Goal: Book appointment/travel/reservation

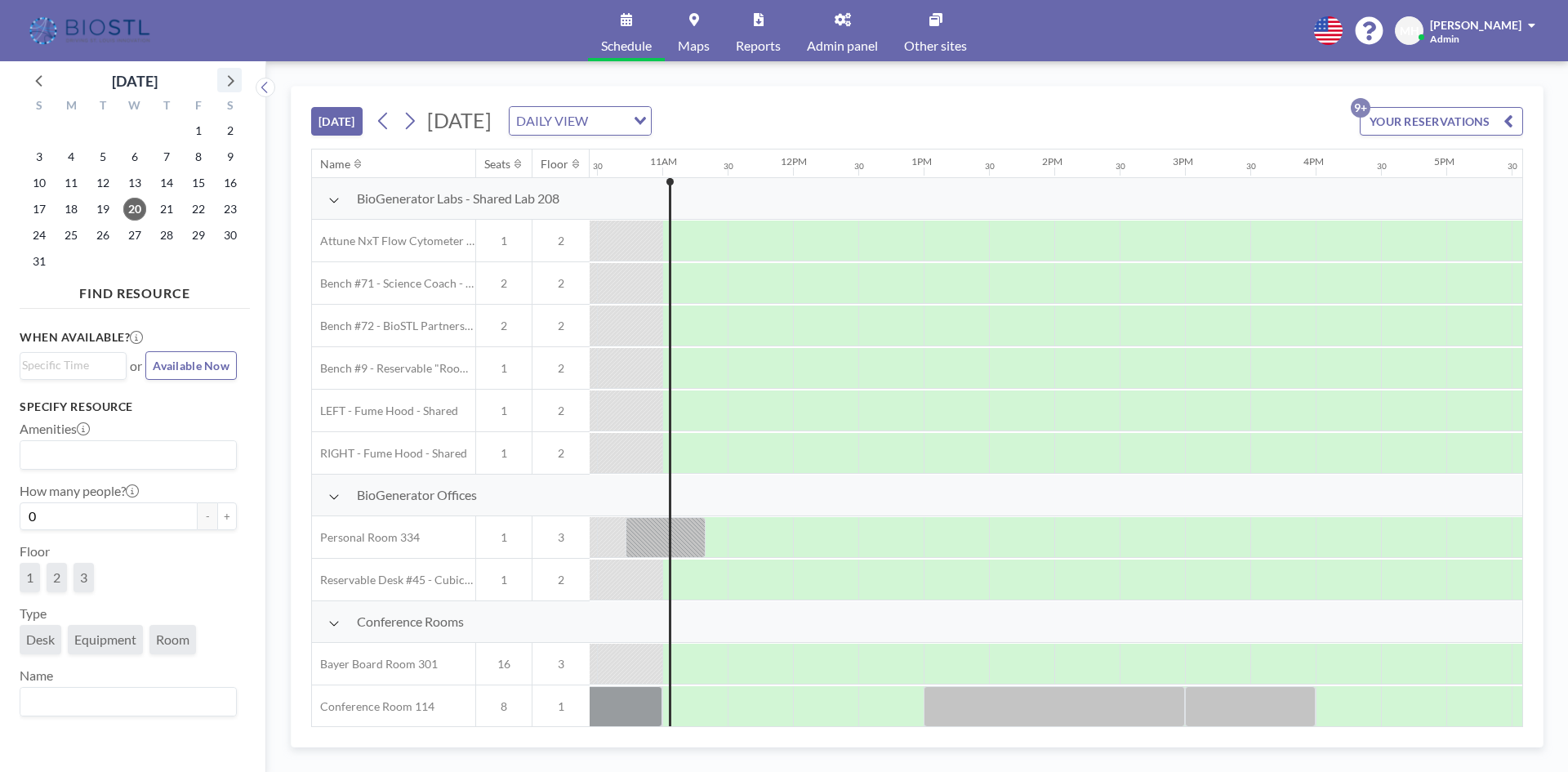
click at [229, 76] on icon at bounding box center [231, 81] width 7 height 12
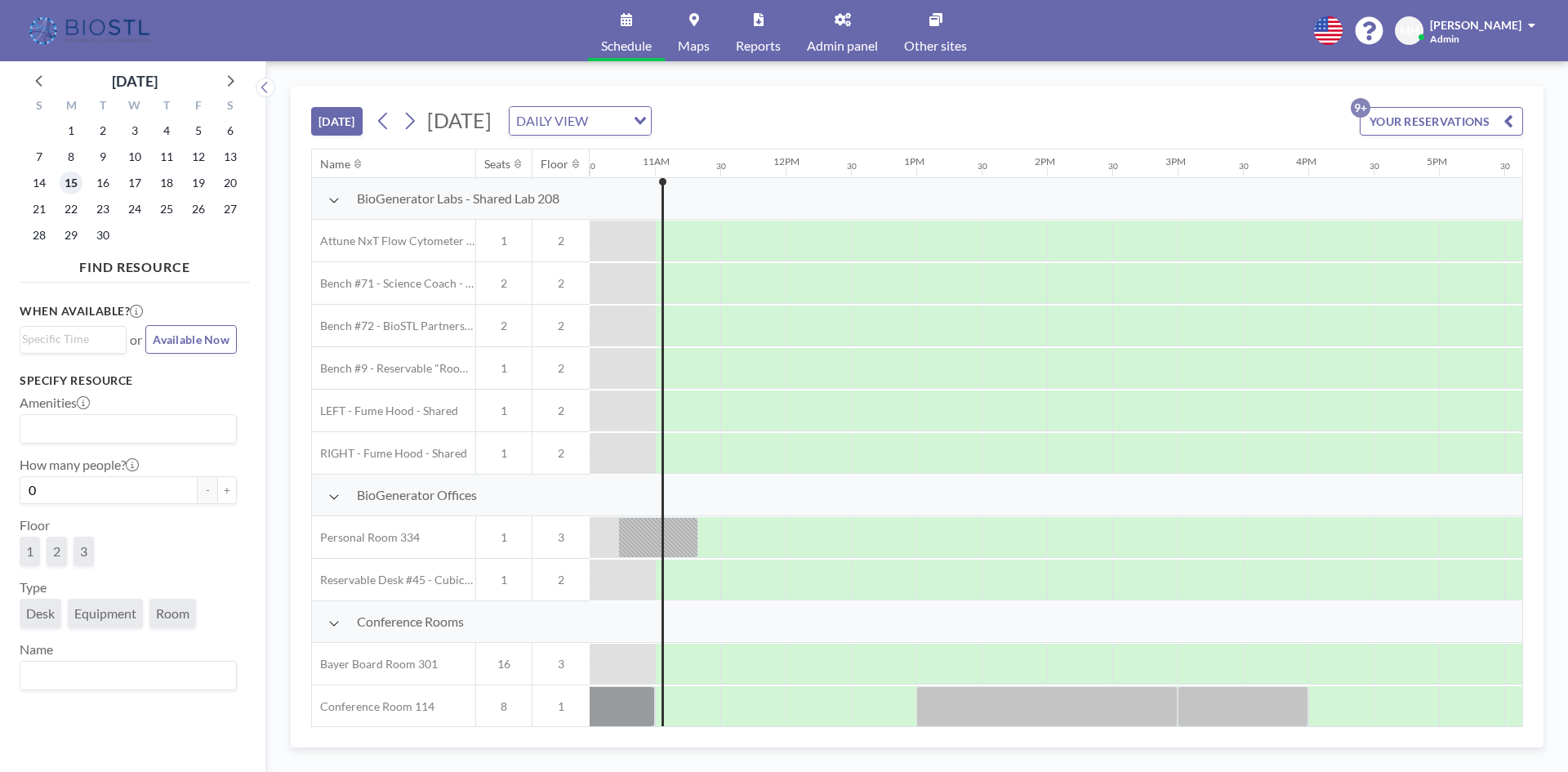
click at [75, 185] on span "15" at bounding box center [70, 183] width 23 height 23
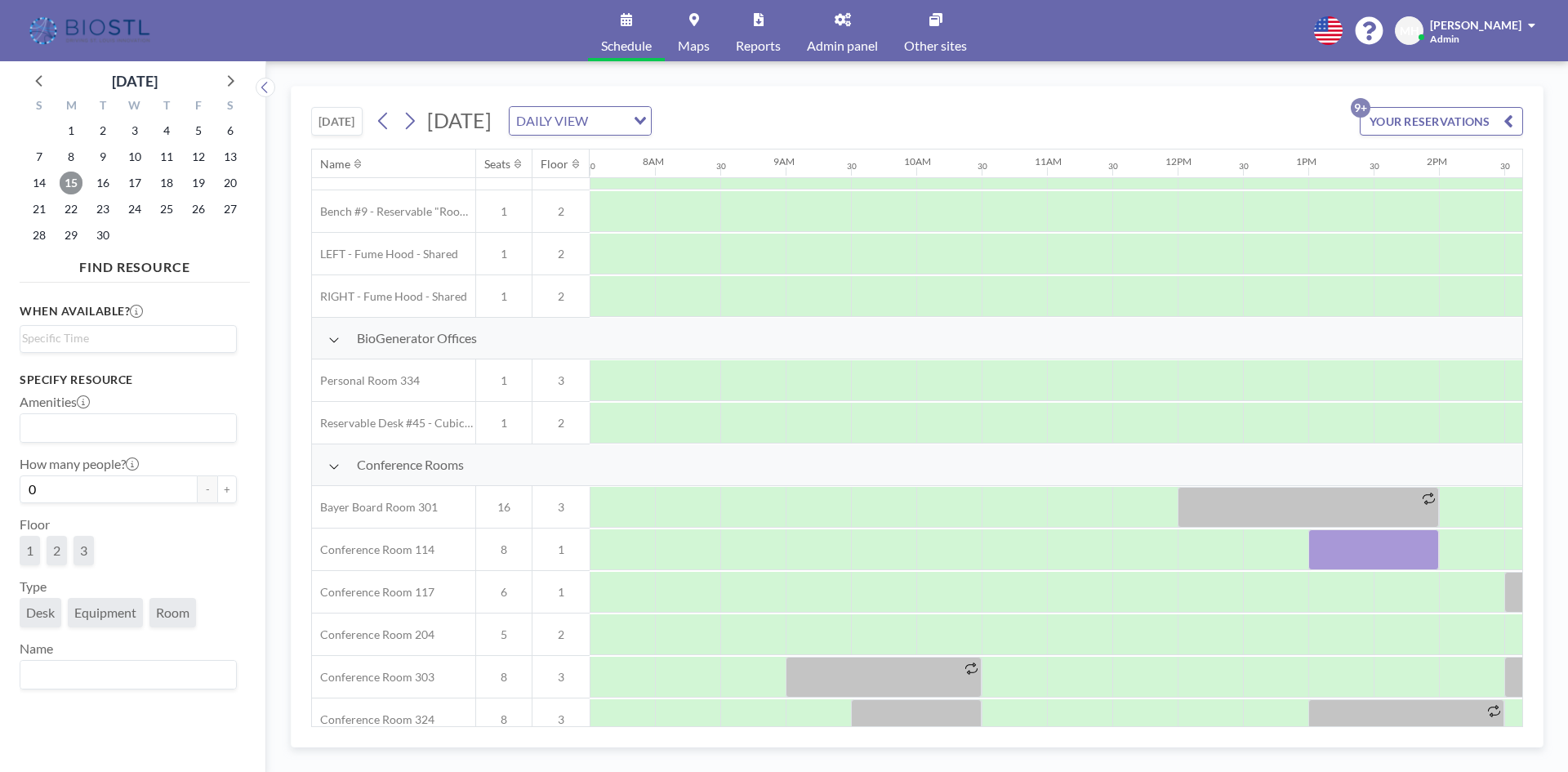
scroll to position [163, 980]
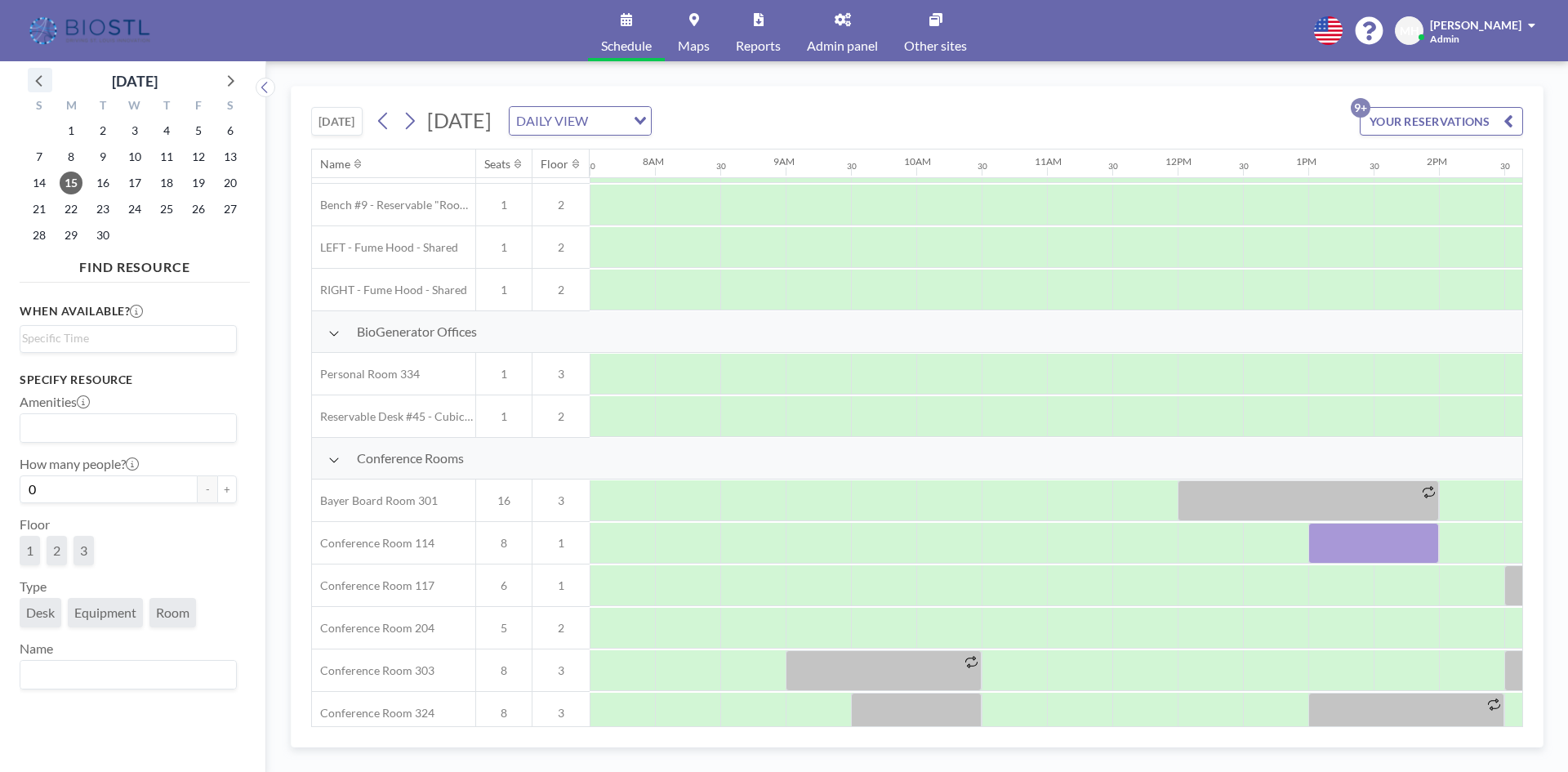
click at [35, 80] on icon at bounding box center [39, 80] width 21 height 21
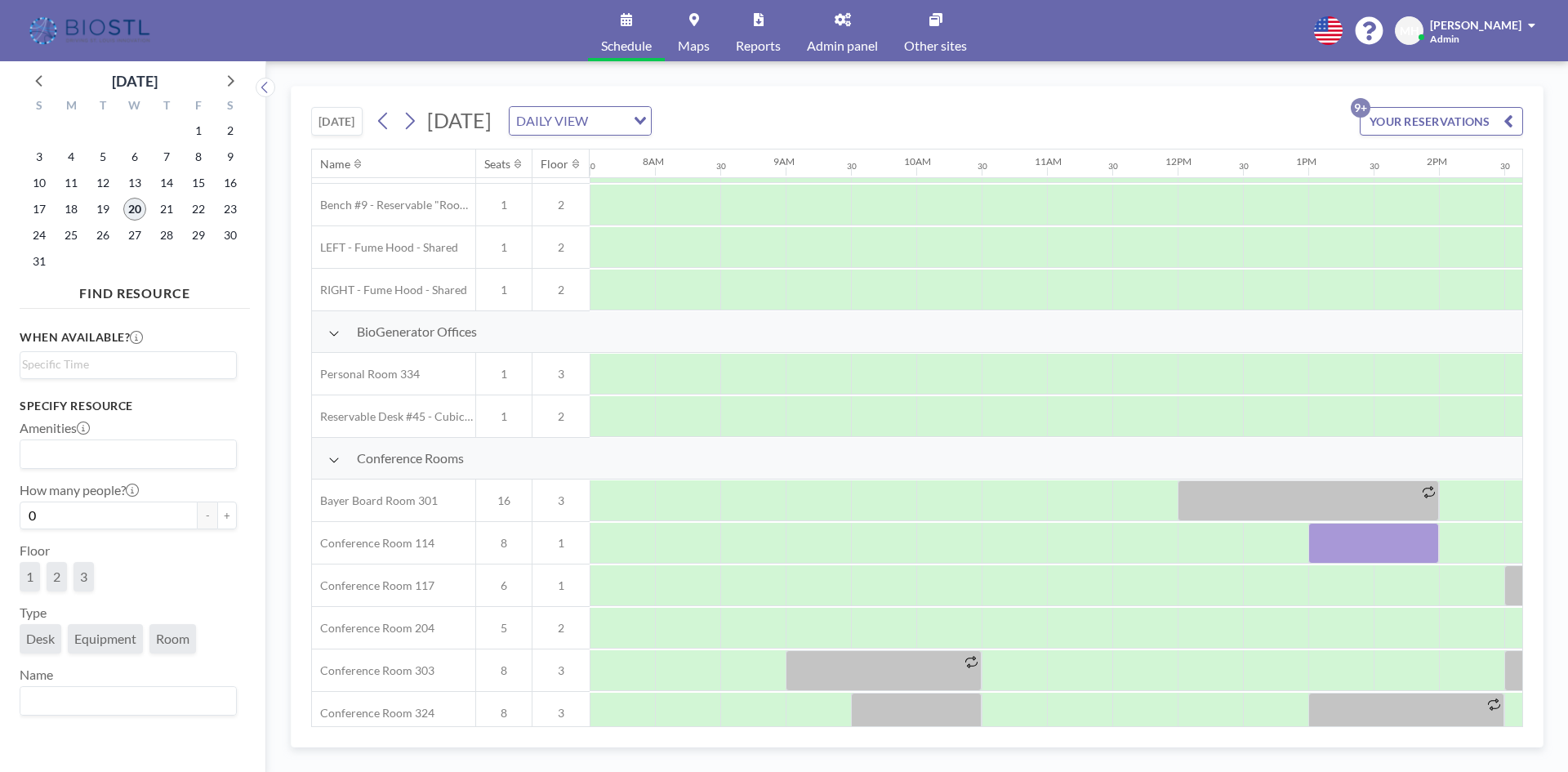
click at [133, 214] on span "20" at bounding box center [134, 209] width 23 height 23
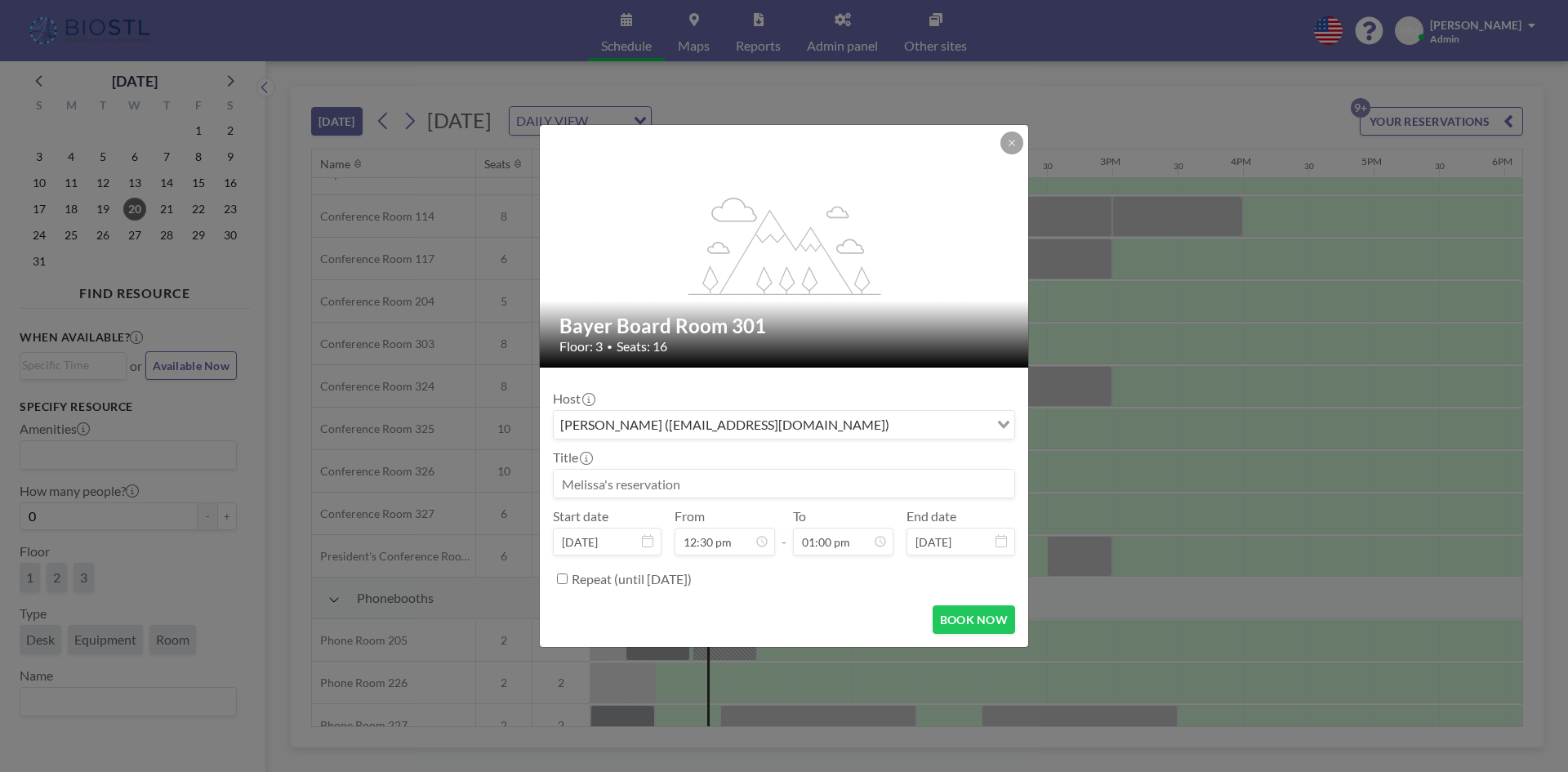
scroll to position [0, 0]
click at [1004, 142] on button at bounding box center [1011, 142] width 23 height 23
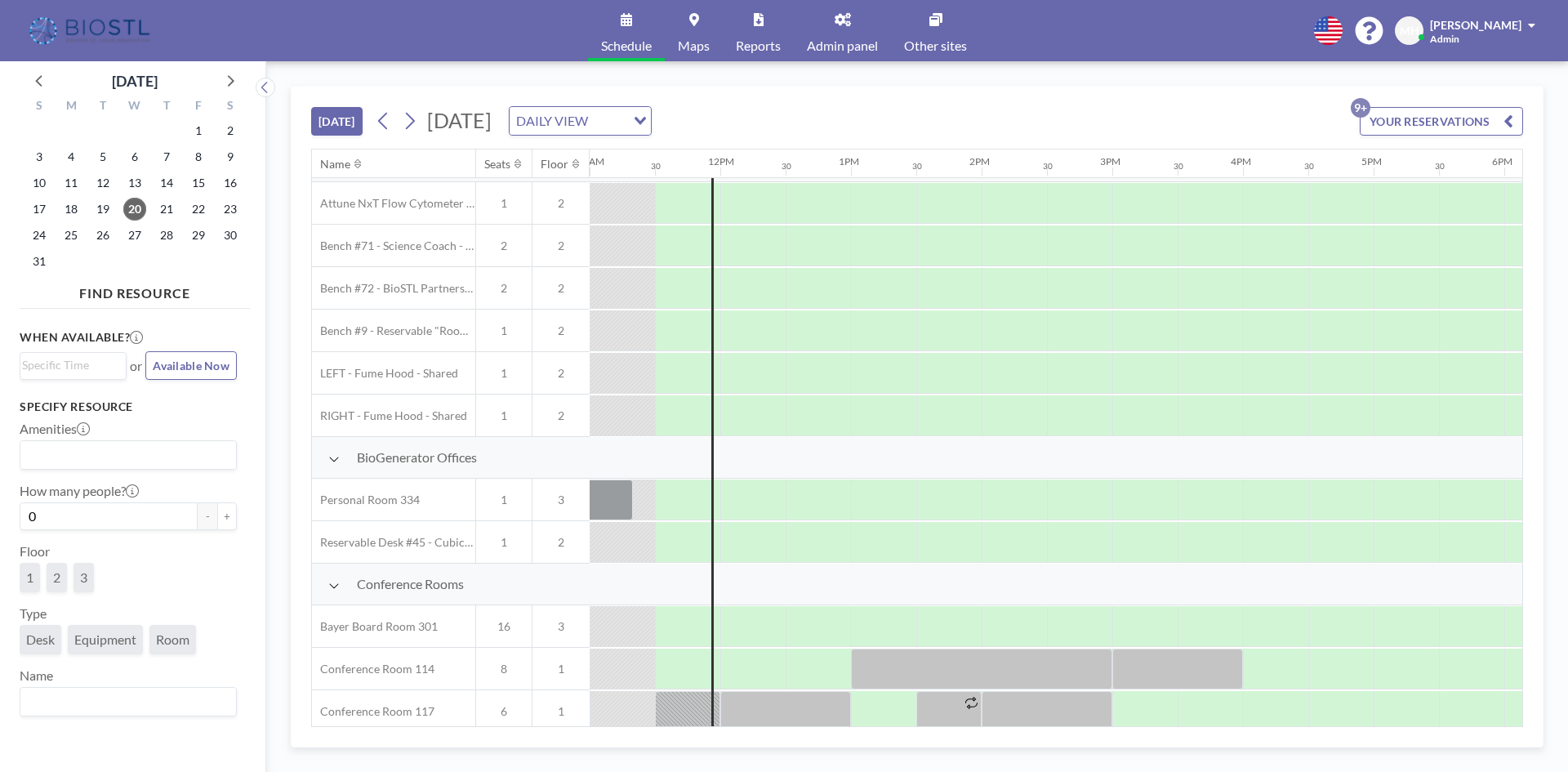
scroll to position [0, 1437]
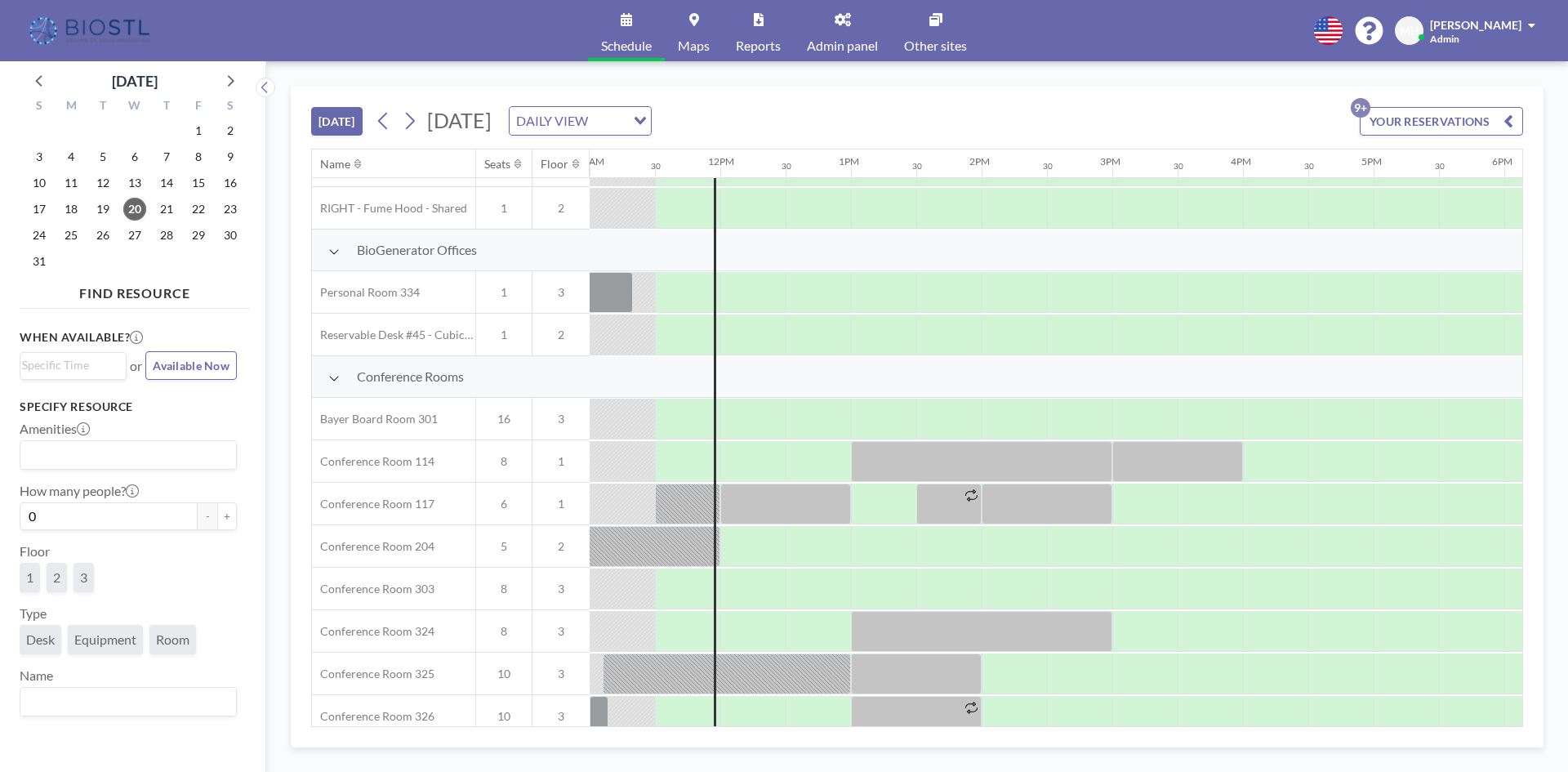
scroll to position [0, 1437]
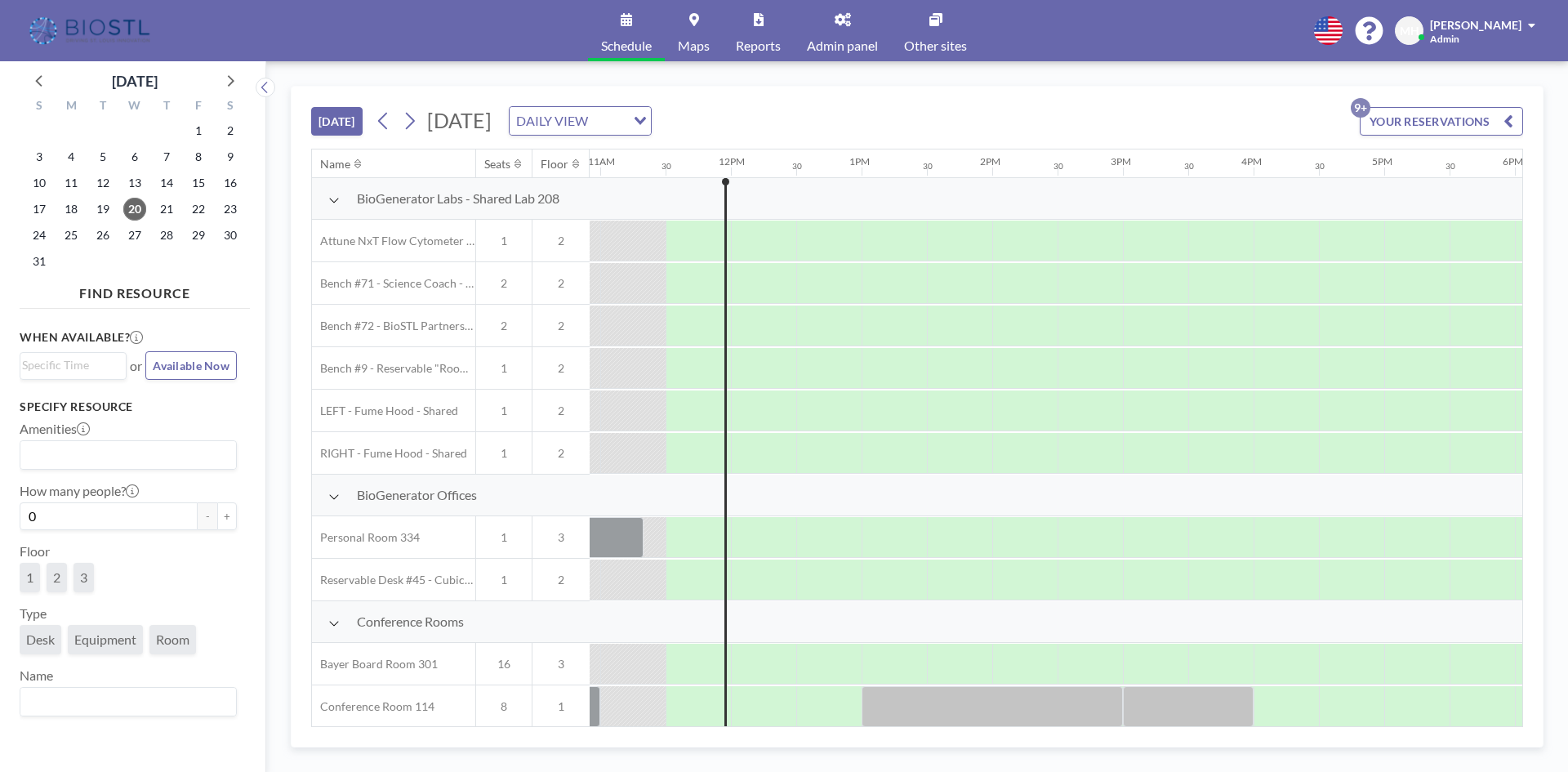
scroll to position [0, 1437]
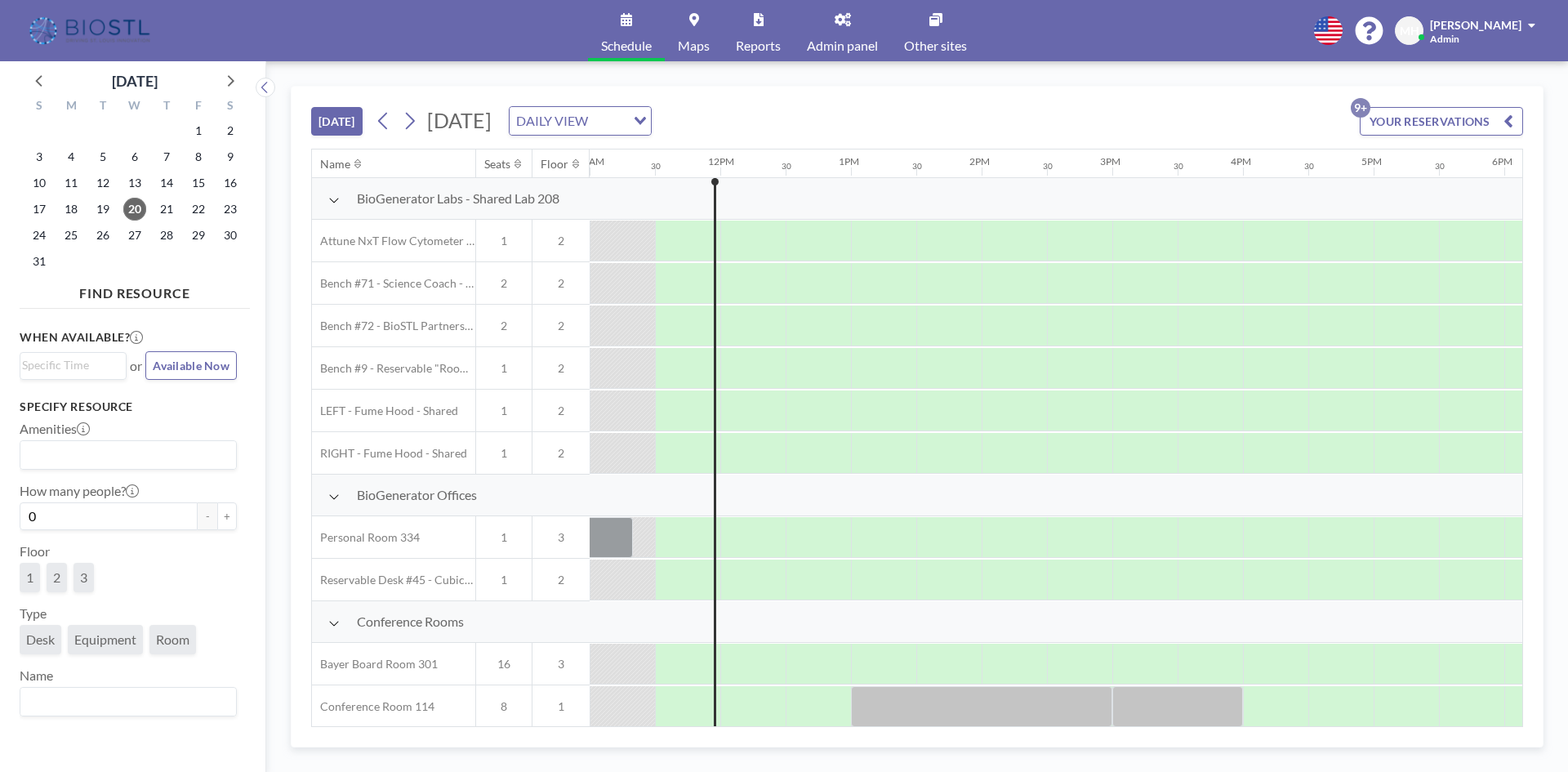
click at [333, 199] on icon at bounding box center [334, 200] width 12 height 13
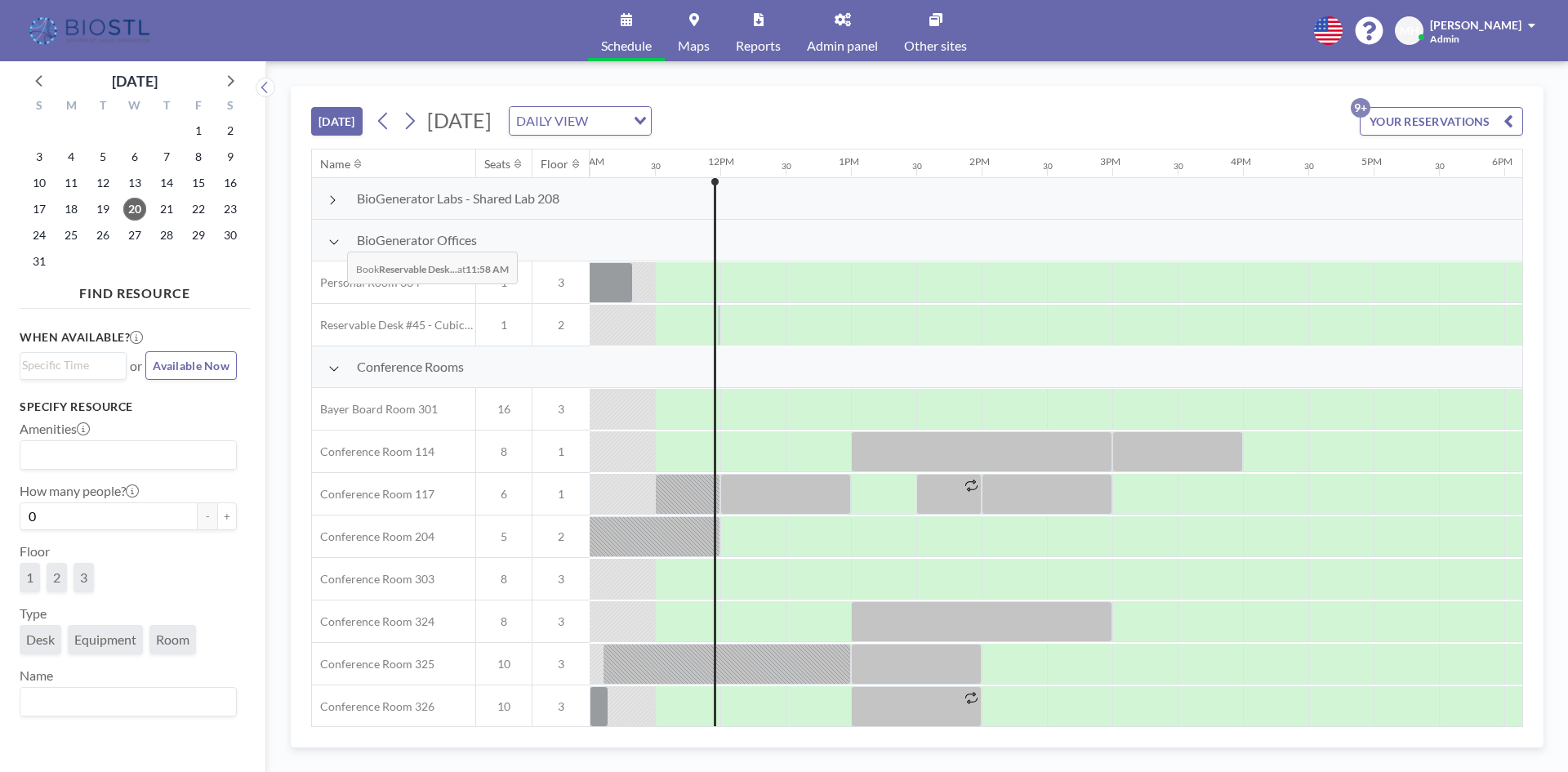
click at [334, 239] on icon at bounding box center [334, 242] width 12 height 13
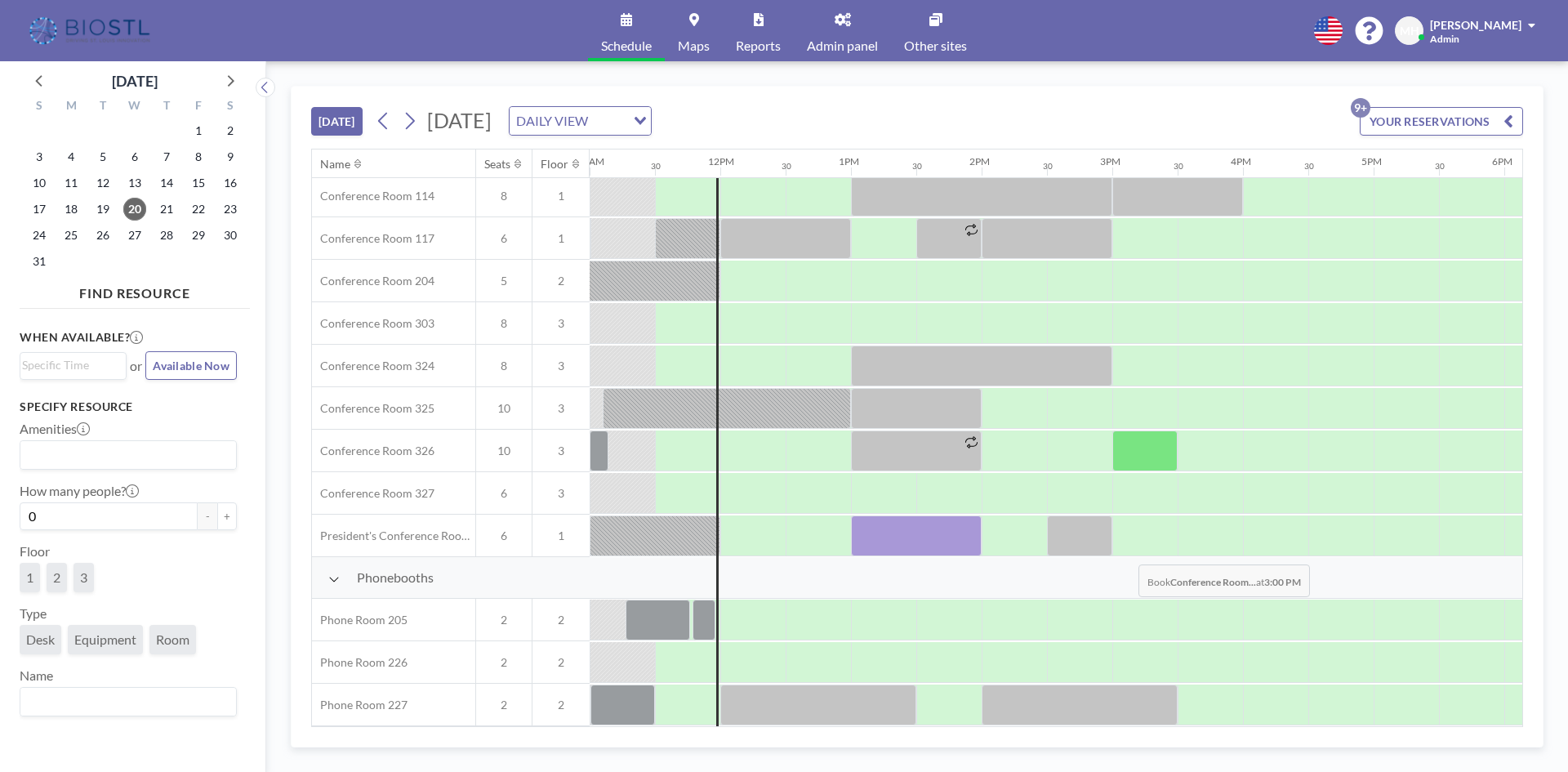
scroll to position [179, 1437]
click at [331, 573] on icon at bounding box center [334, 579] width 12 height 13
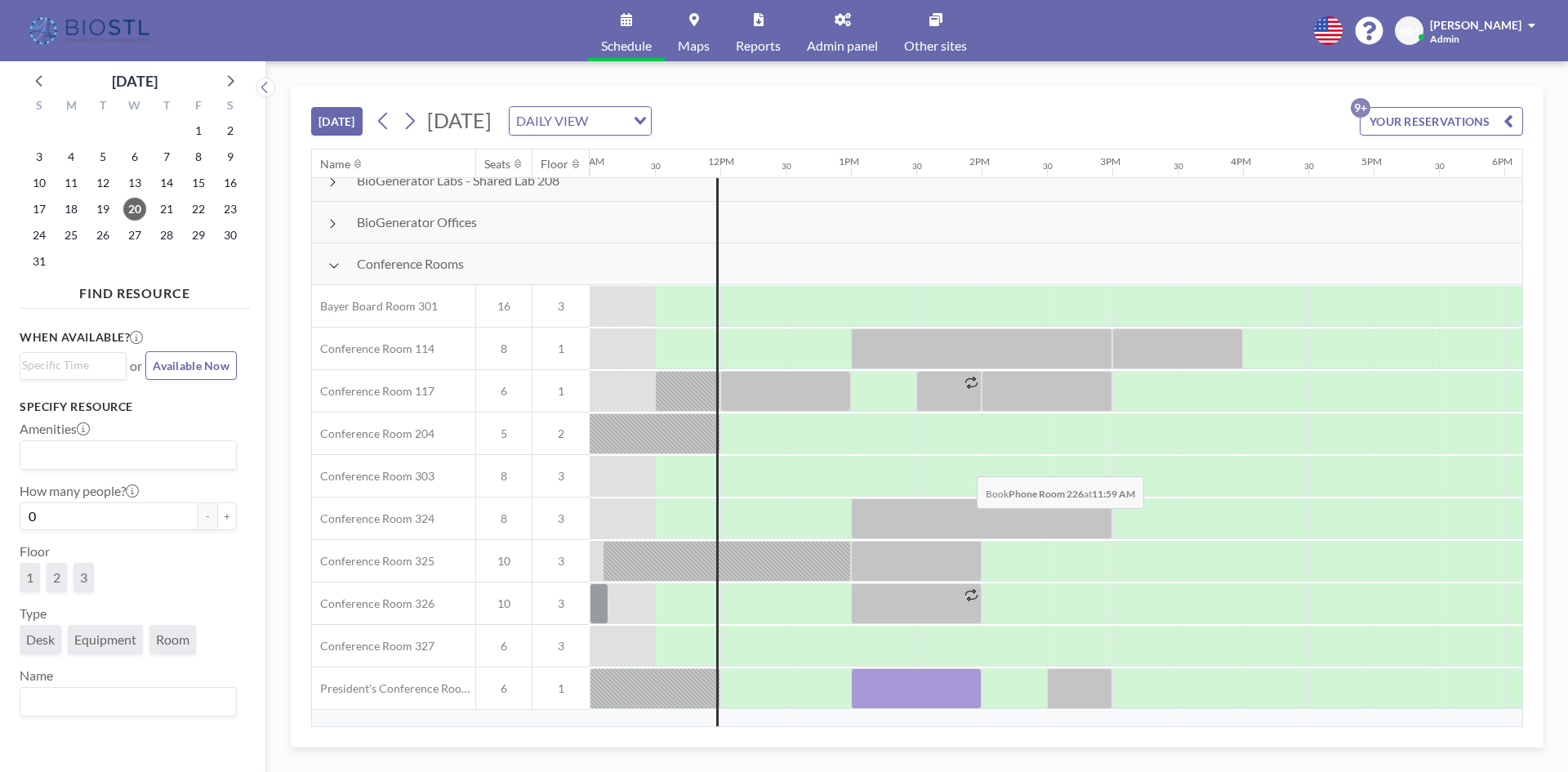
scroll to position [0, 1437]
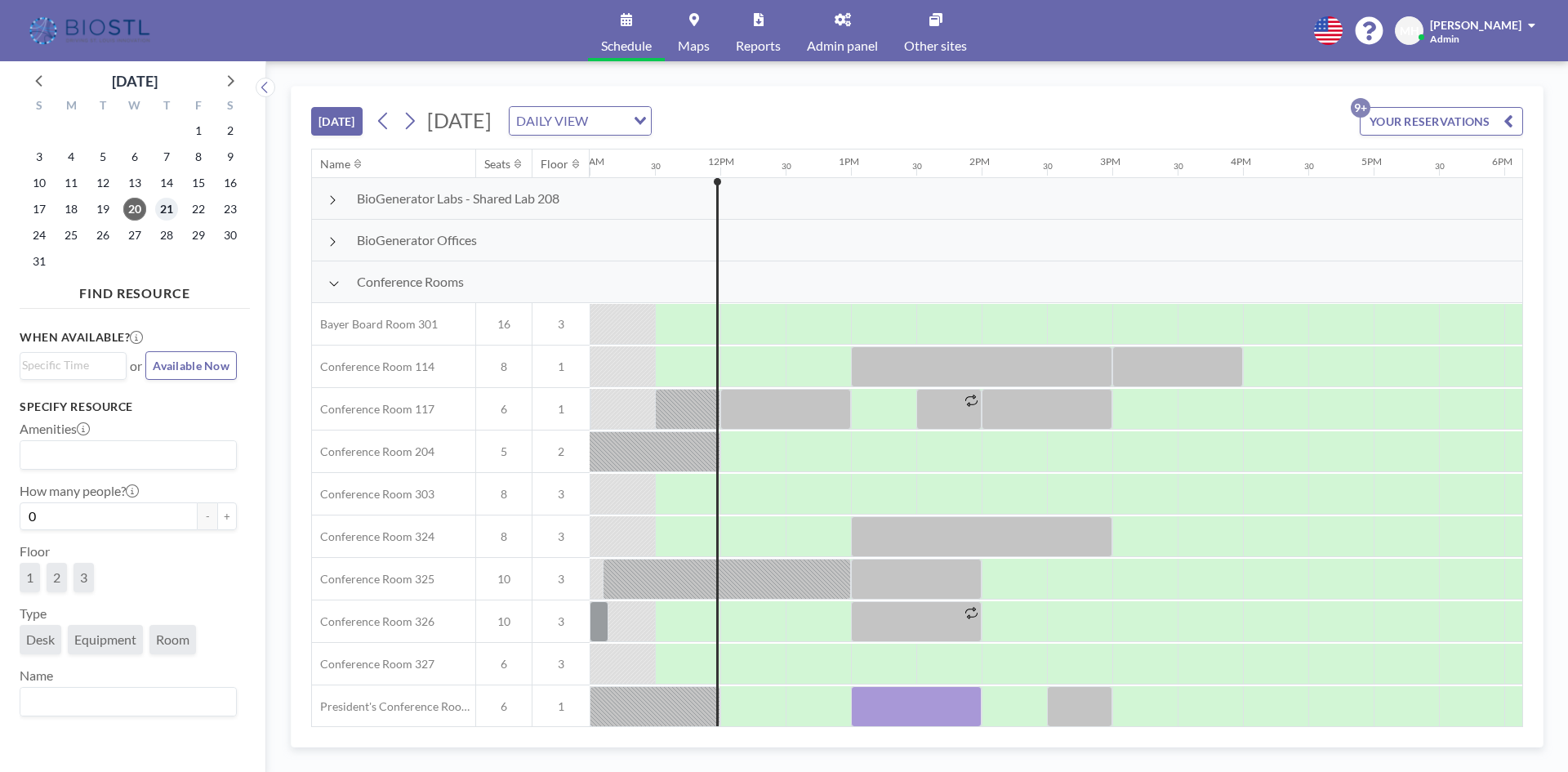
click at [169, 211] on span "21" at bounding box center [166, 209] width 23 height 23
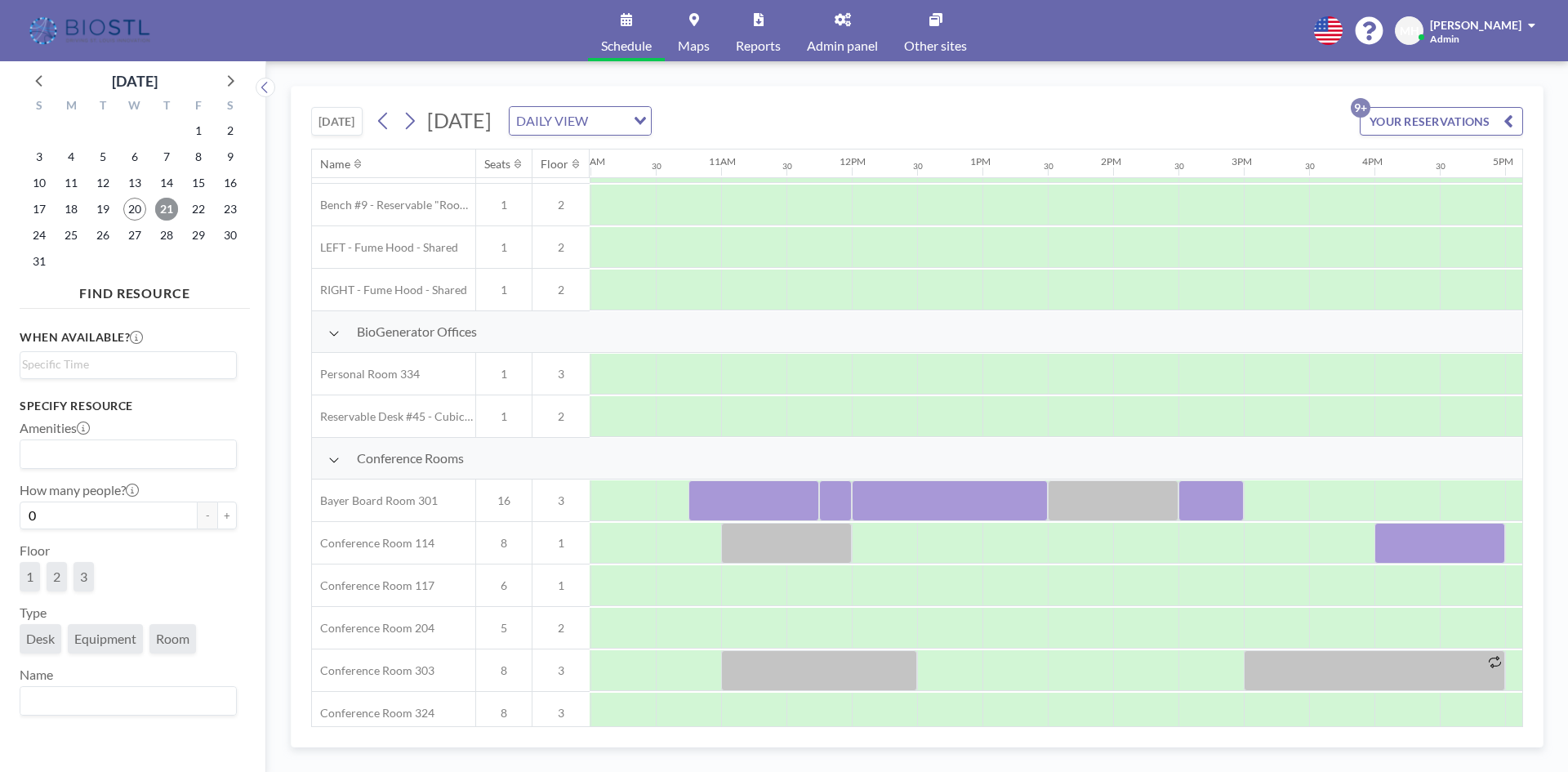
scroll to position [163, 1440]
